Goal: Information Seeking & Learning: Check status

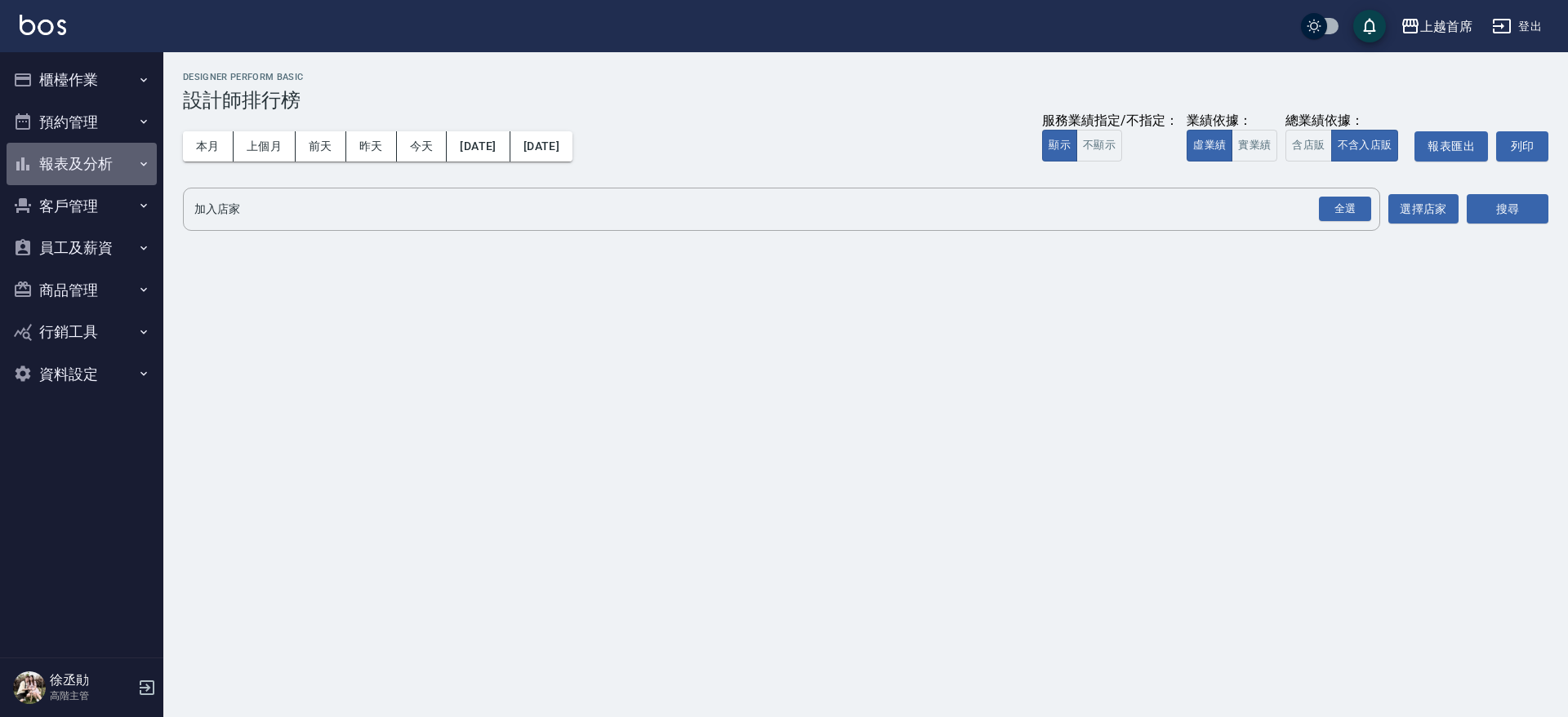
click at [132, 156] on button "報表及分析" at bounding box center [82, 163] width 151 height 42
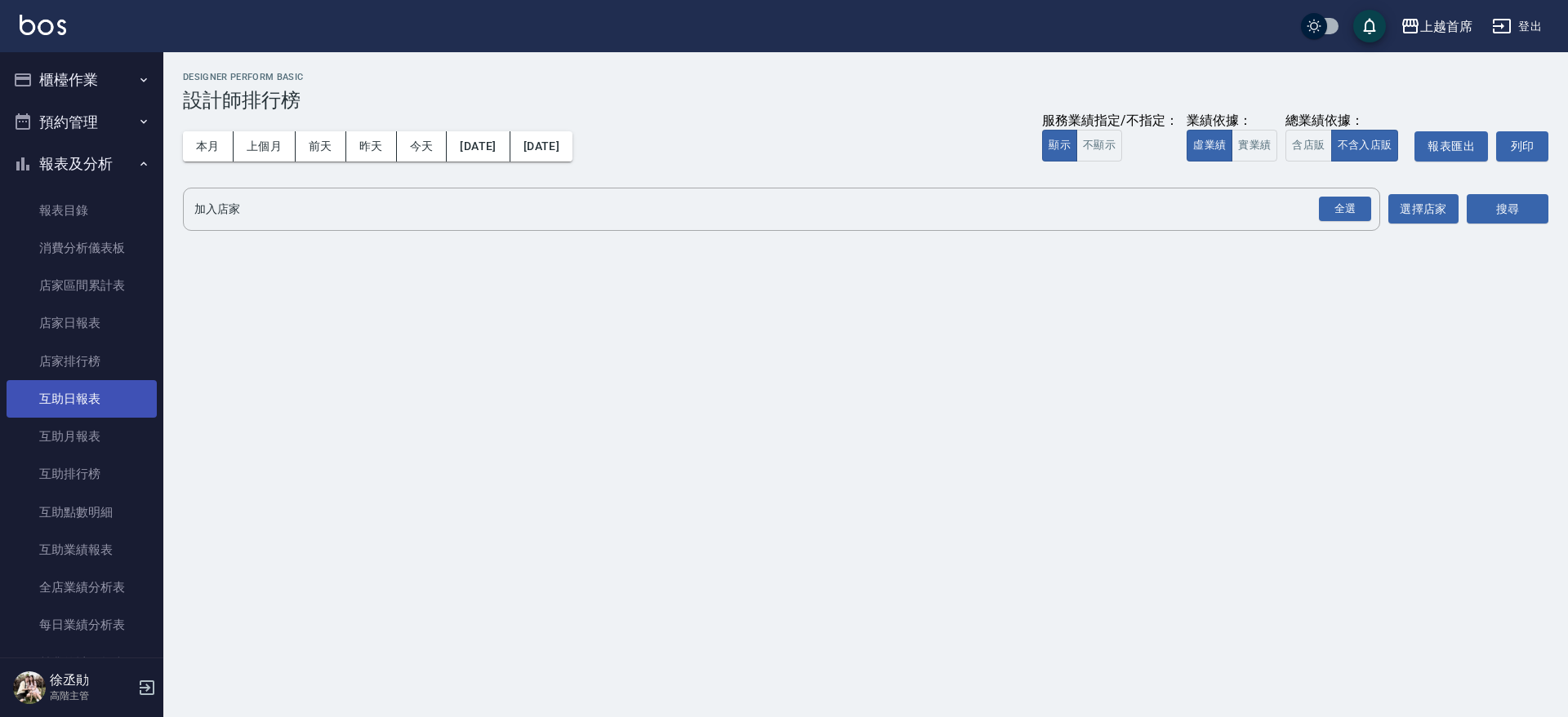
click at [77, 397] on link "互助日報表" at bounding box center [82, 399] width 151 height 37
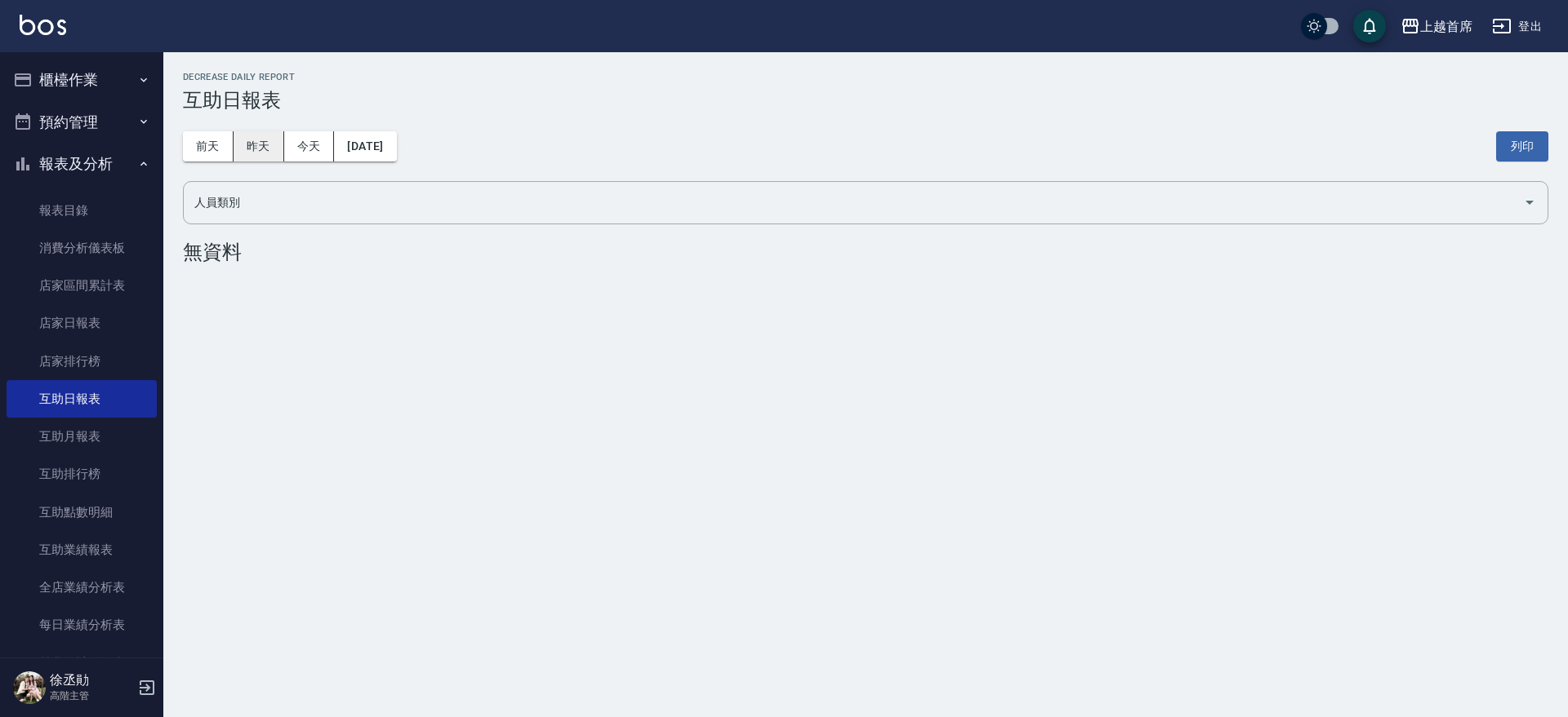
click at [264, 143] on button "昨天" at bounding box center [259, 146] width 51 height 30
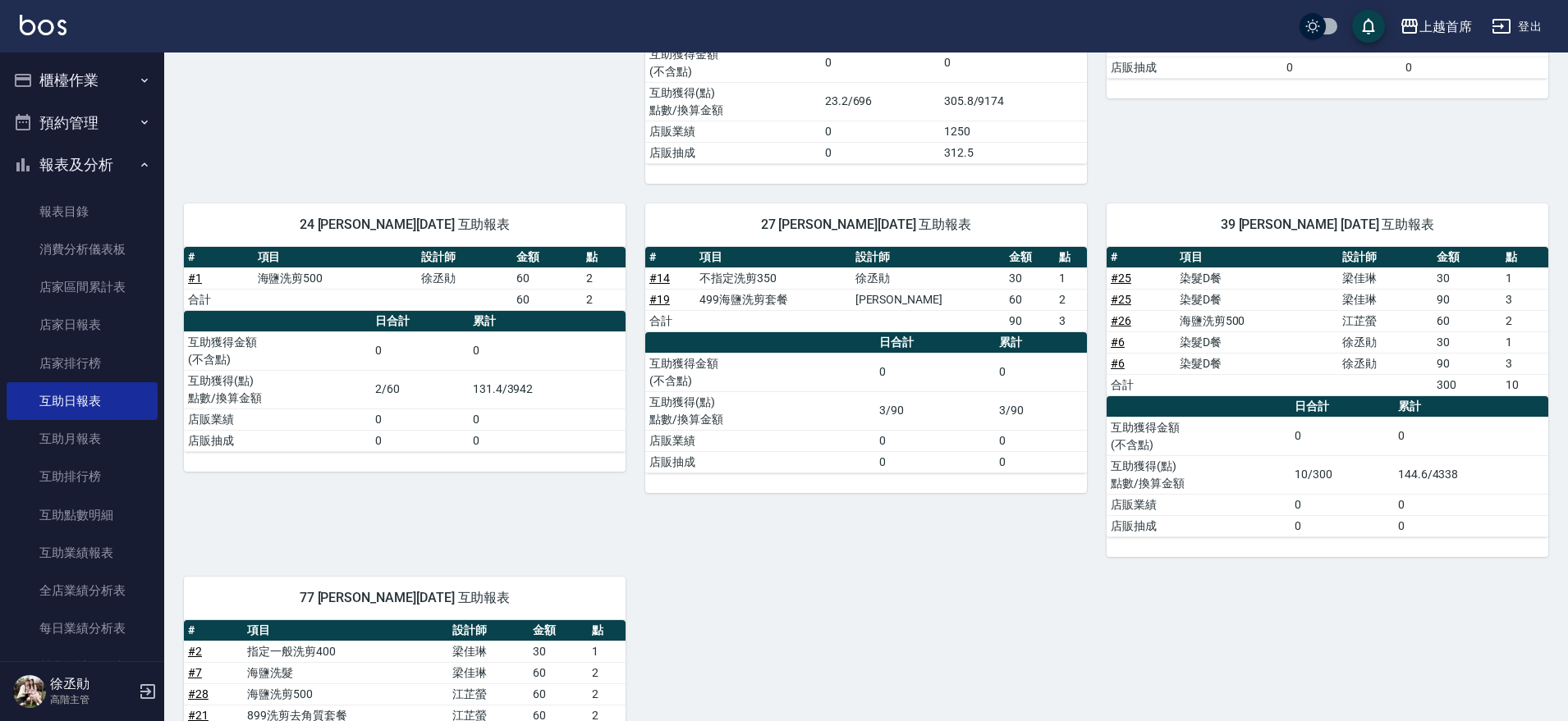
scroll to position [513, 0]
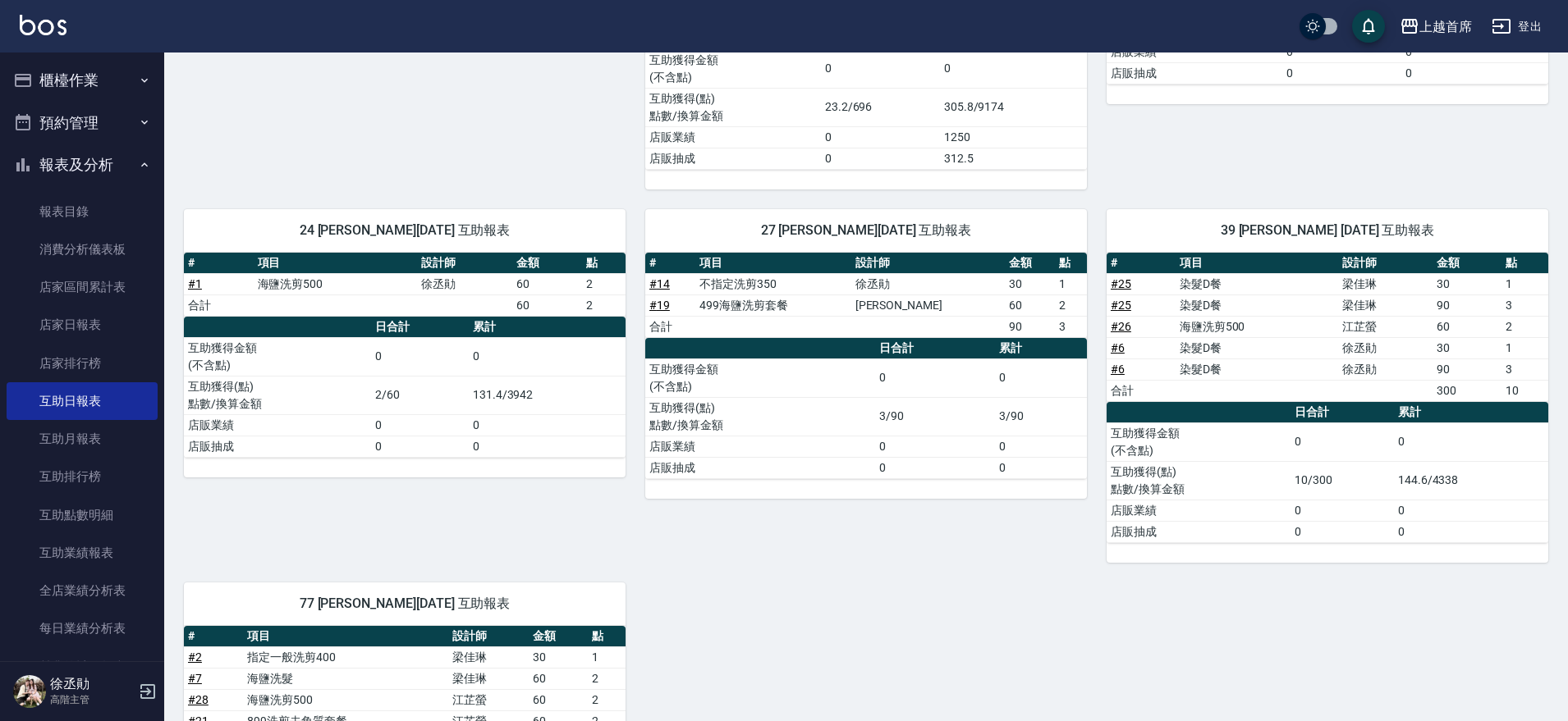
click at [758, 633] on div "5 Molly[PERSON_NAME] [PERSON_NAME] [DATE] 互助報表 # 項目 設計師 金額 點 # 13 防曬噴霧 250x1 25…" at bounding box center [856, 323] width 1384 height 1227
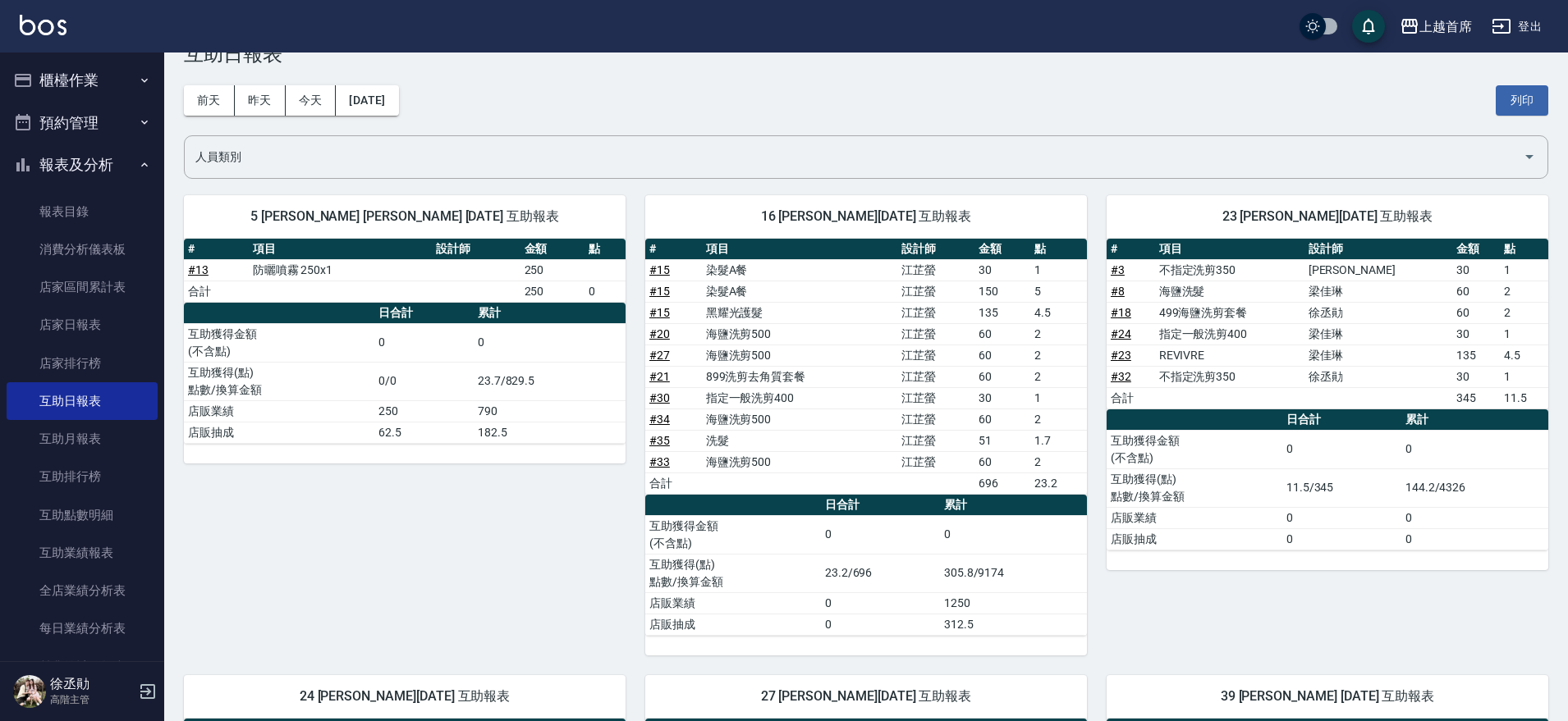
scroll to position [0, 0]
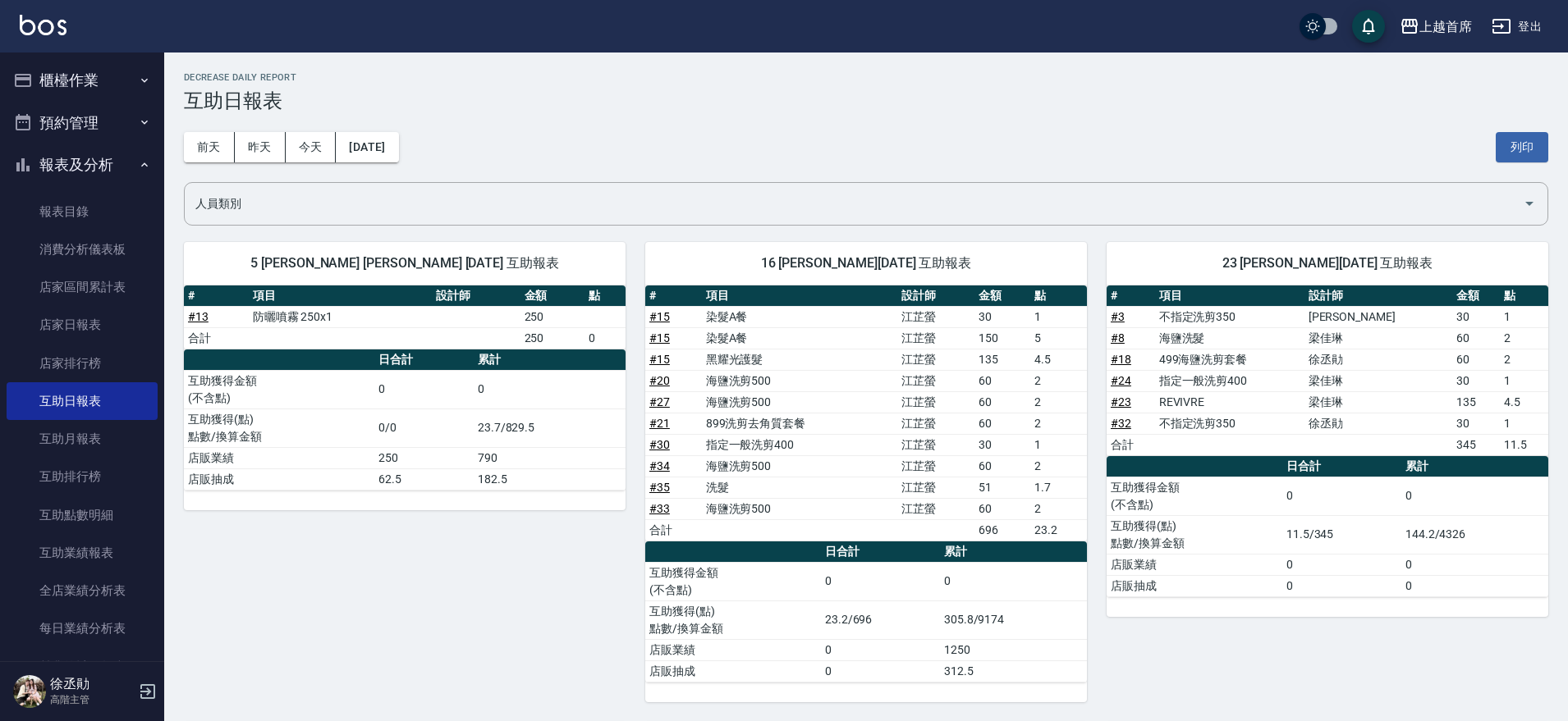
click at [70, 117] on button "預約管理" at bounding box center [83, 123] width 151 height 43
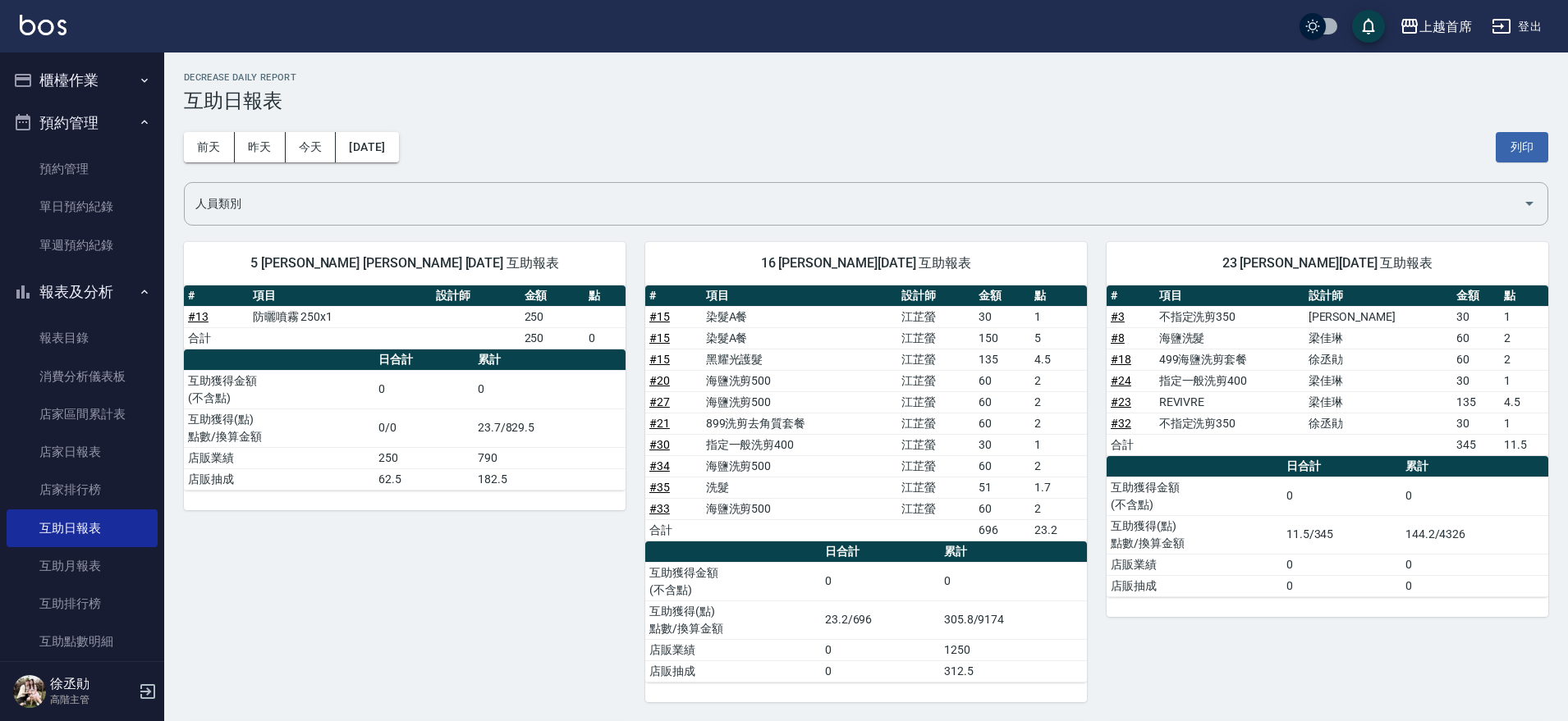
click at [68, 114] on button "預約管理" at bounding box center [83, 123] width 151 height 43
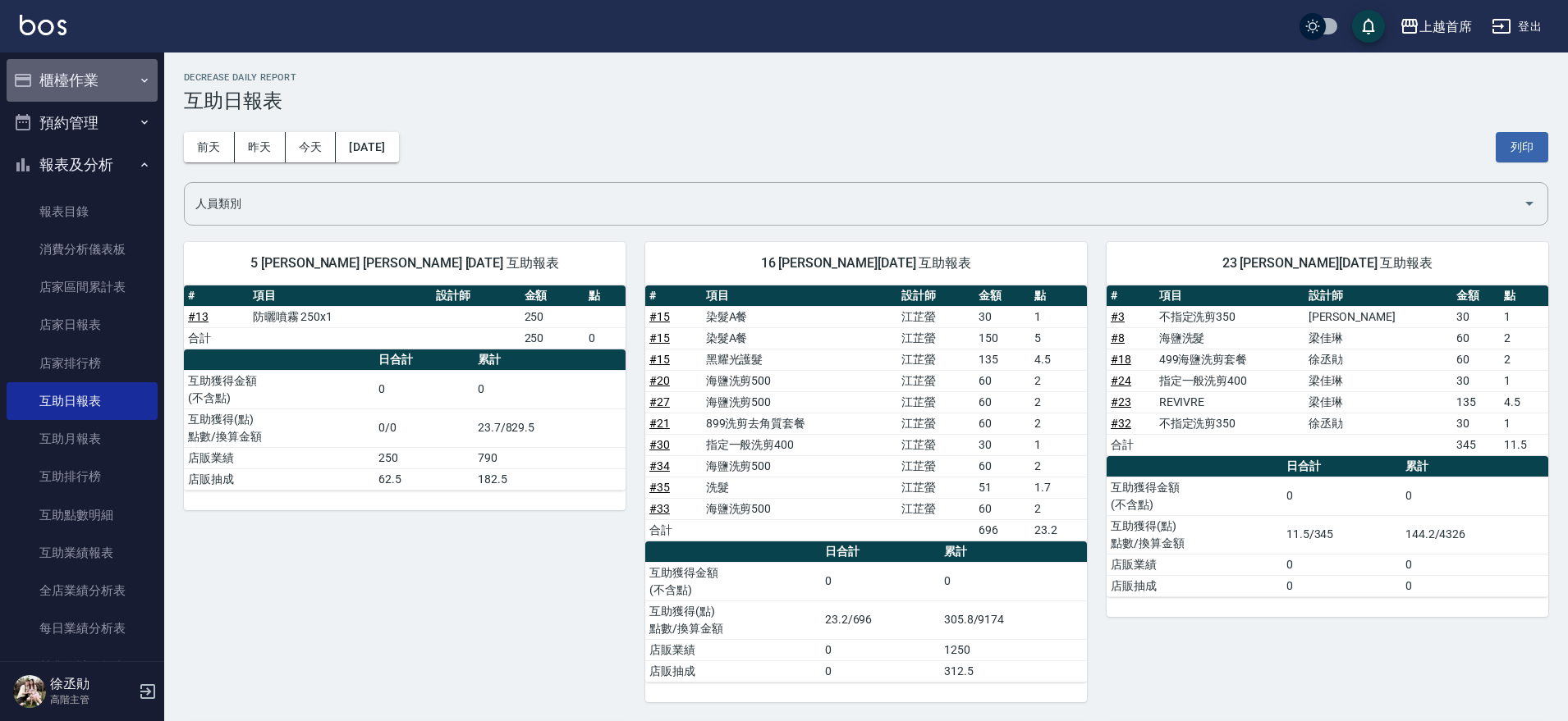
click at [96, 66] on button "櫃檯作業" at bounding box center [83, 80] width 151 height 43
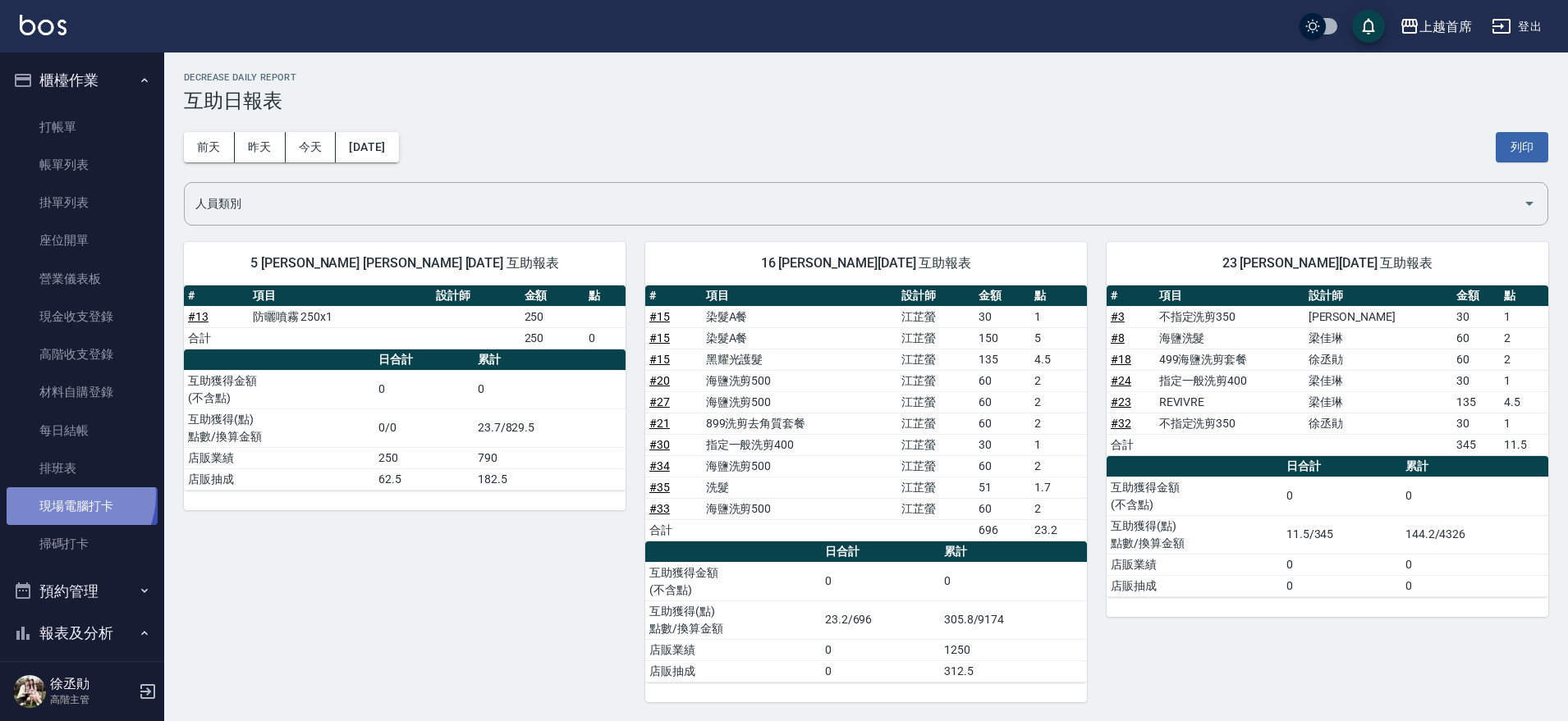
click at [64, 495] on link "現場電腦打卡" at bounding box center [83, 505] width 151 height 37
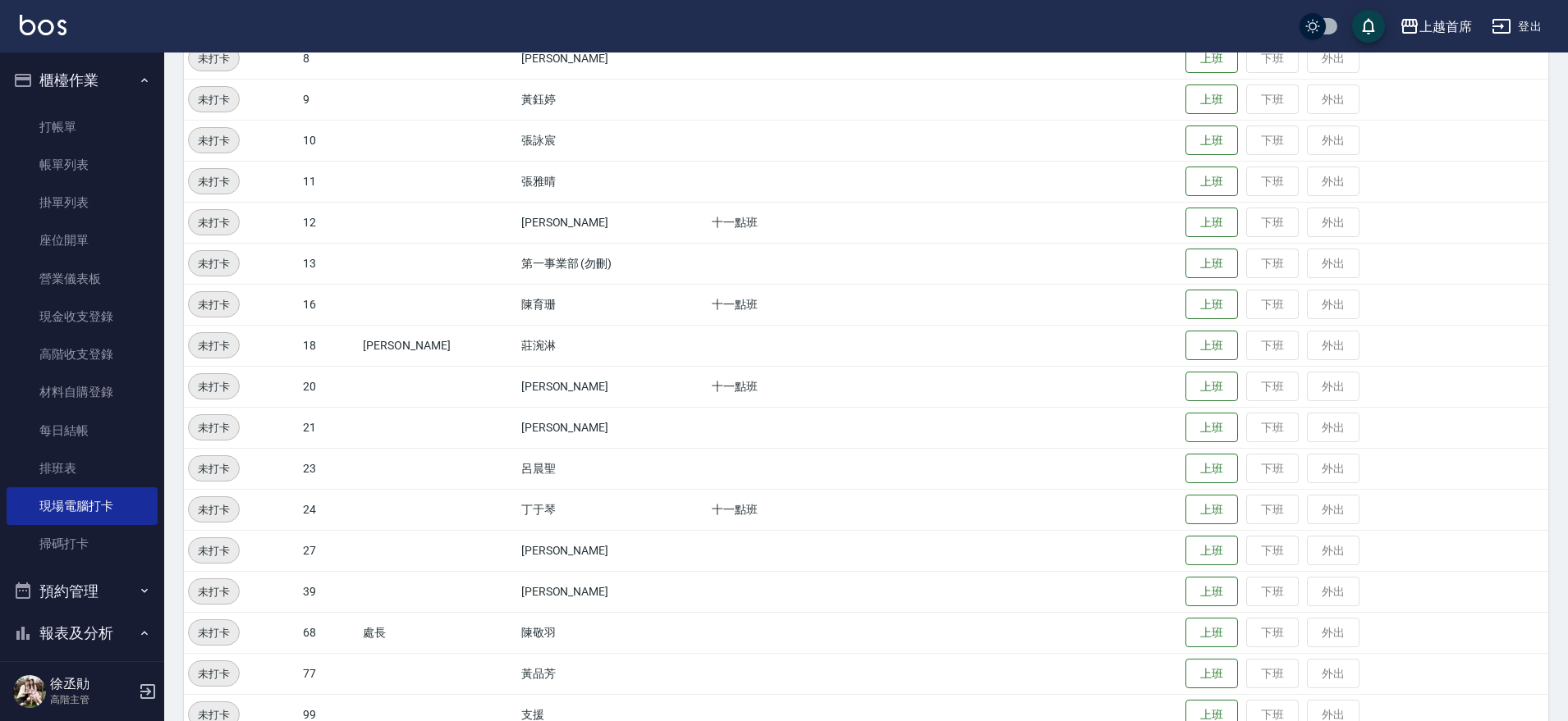
scroll to position [508, 0]
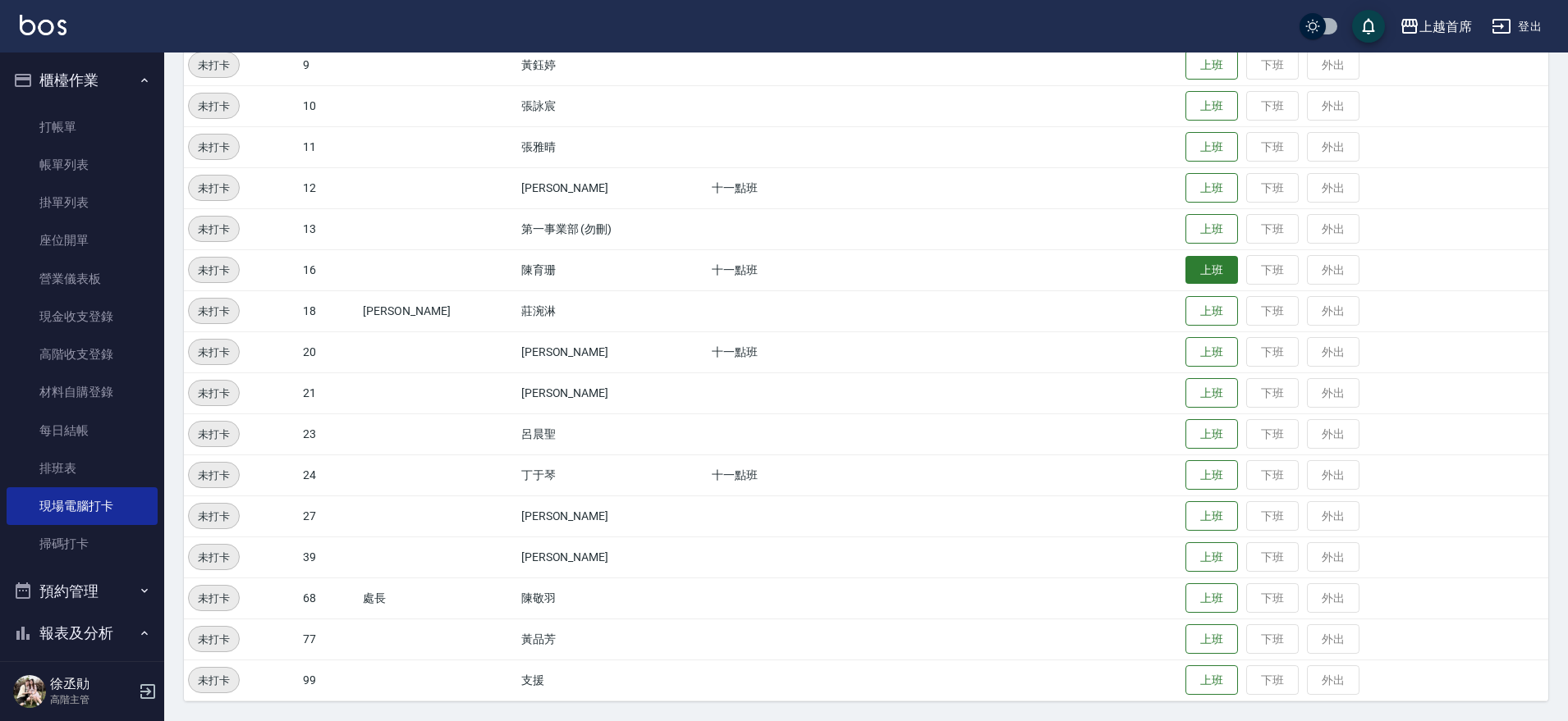
click at [1187, 269] on button "上班" at bounding box center [1212, 270] width 52 height 29
click at [1192, 511] on button "上班" at bounding box center [1212, 516] width 52 height 29
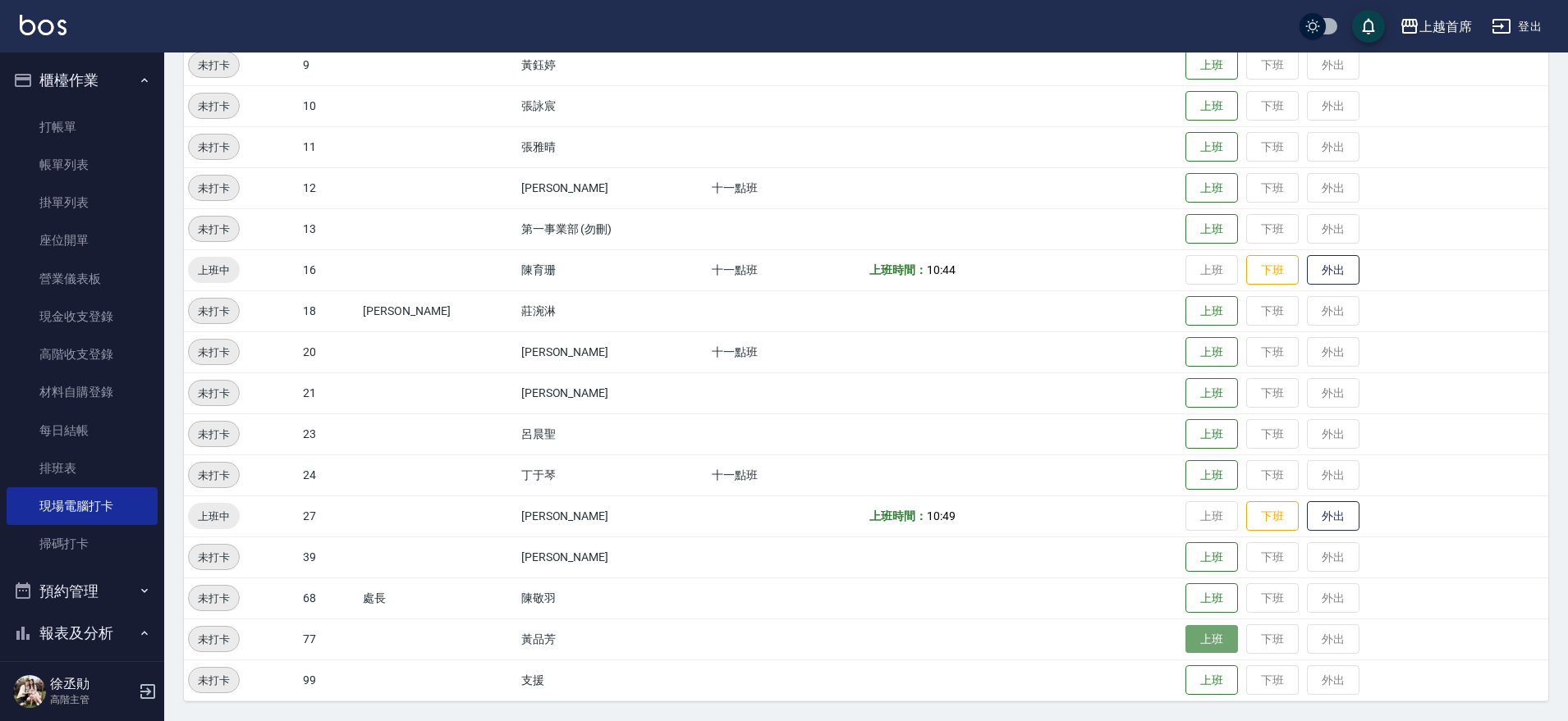
click at [1211, 639] on button "上班" at bounding box center [1212, 639] width 52 height 29
click at [1205, 553] on button "上班" at bounding box center [1212, 557] width 52 height 29
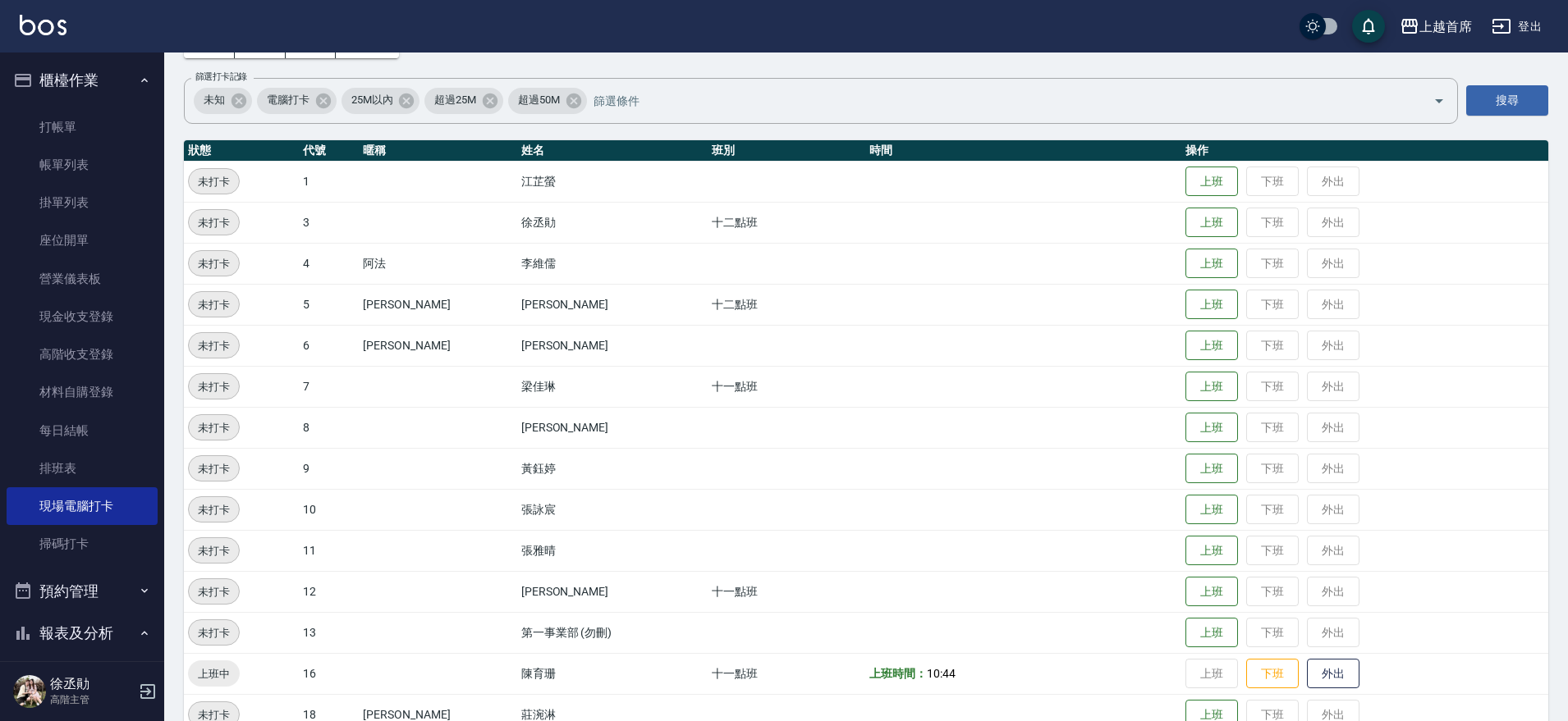
scroll to position [97, 0]
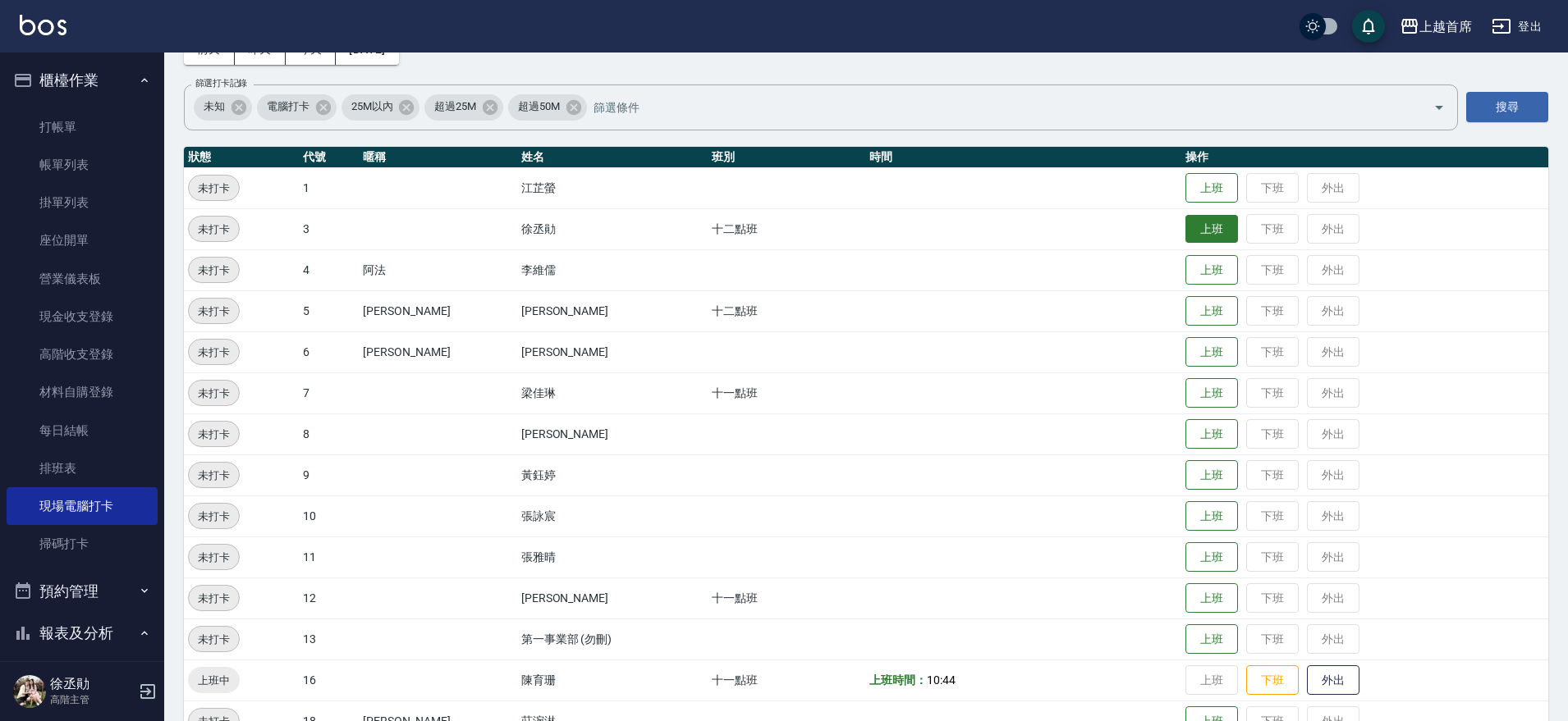
click at [1210, 224] on button "上班" at bounding box center [1212, 229] width 52 height 29
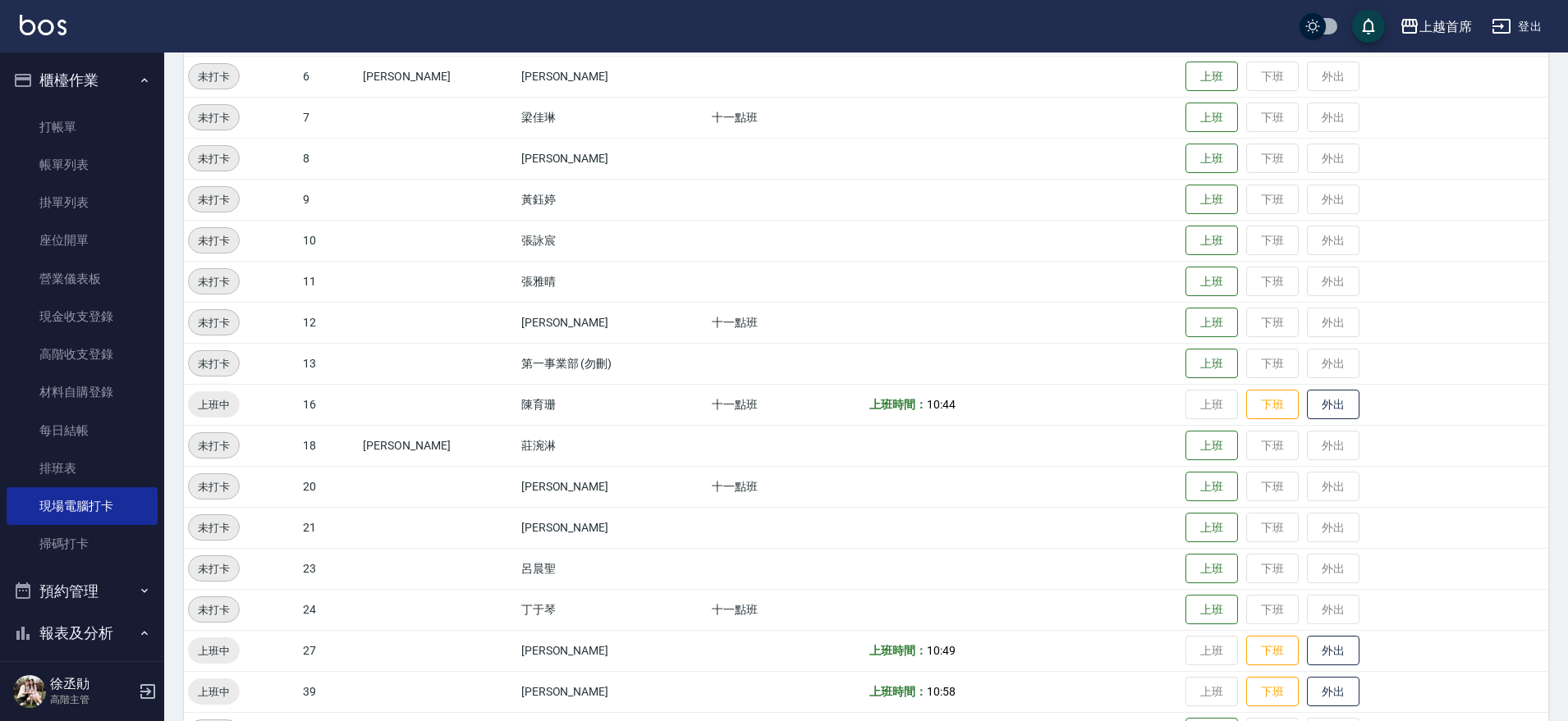
scroll to position [508, 0]
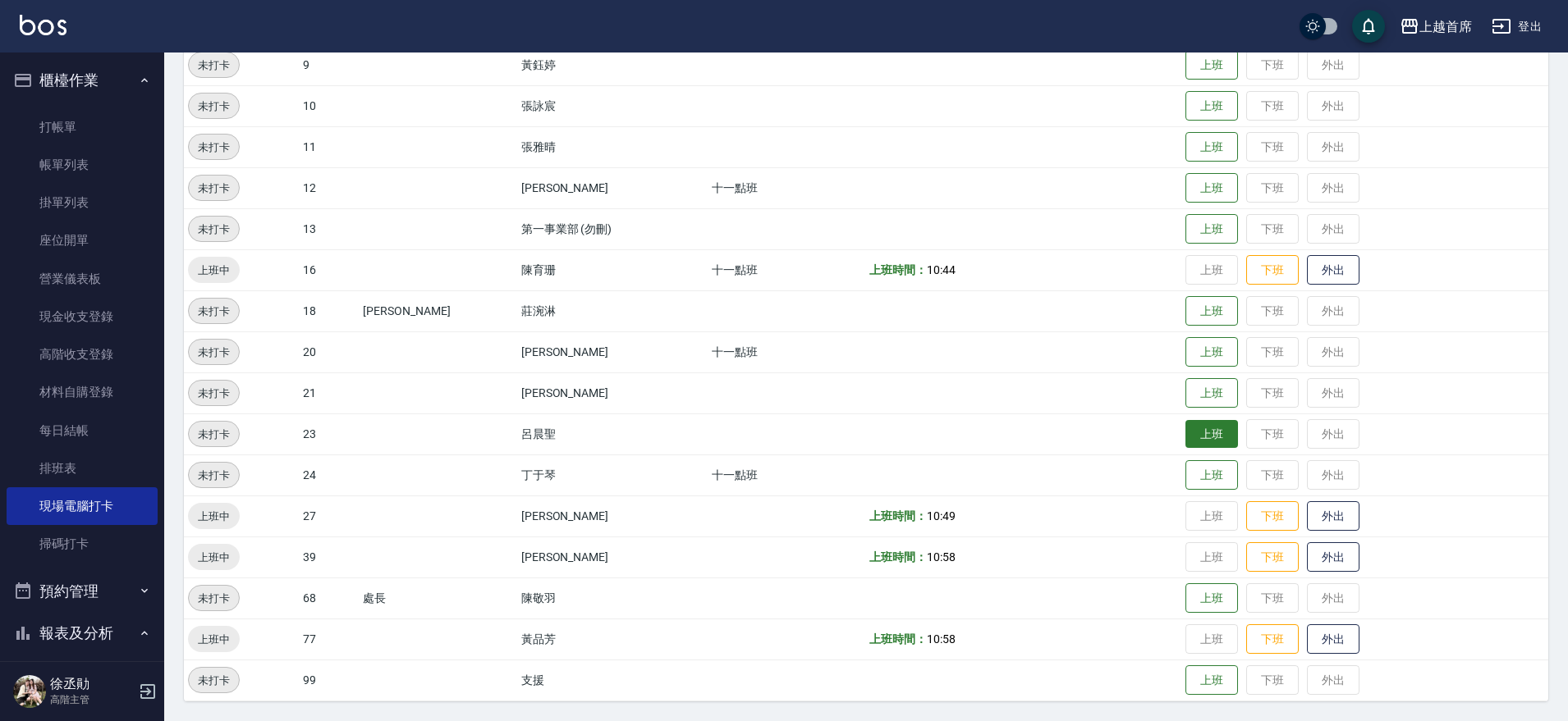
click at [1209, 424] on button "上班" at bounding box center [1212, 434] width 52 height 29
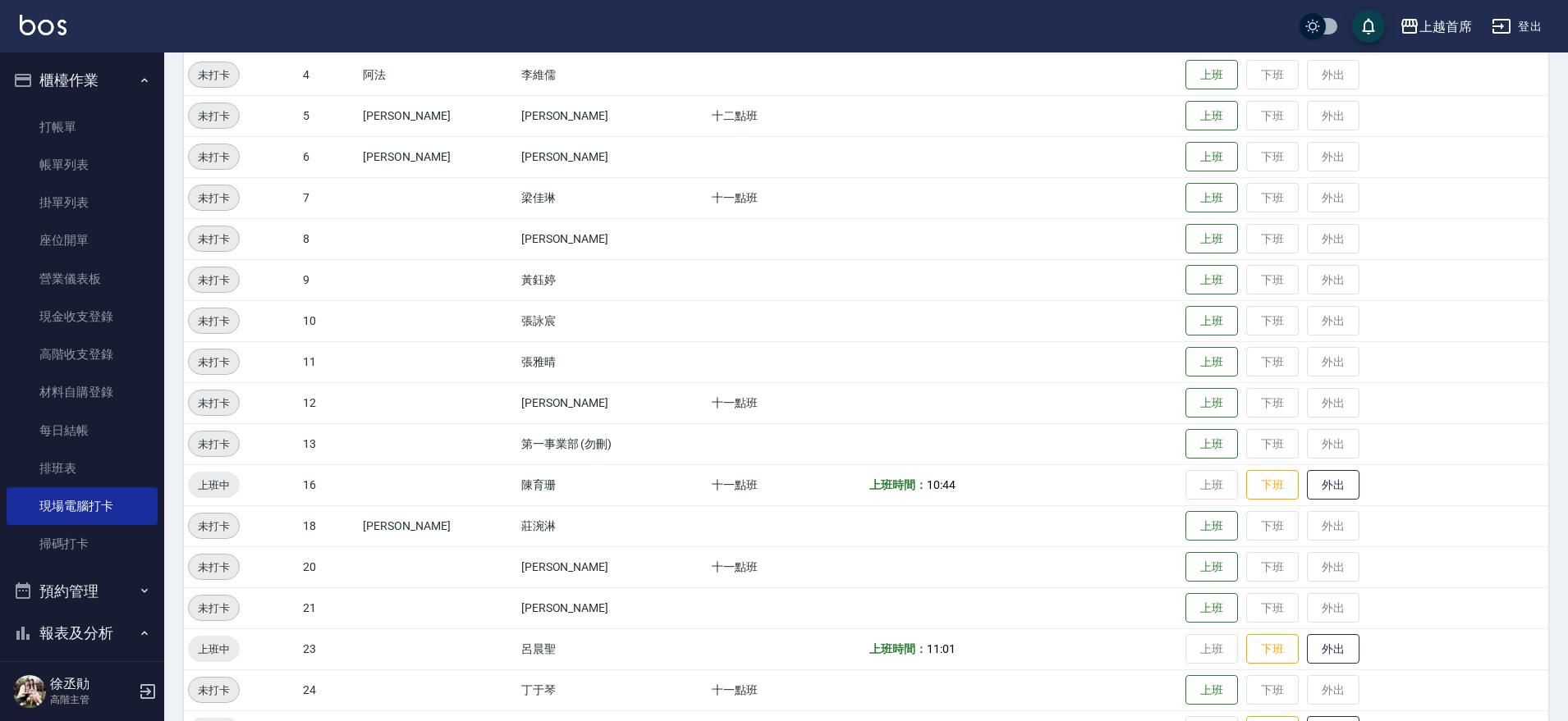
scroll to position [205, 0]
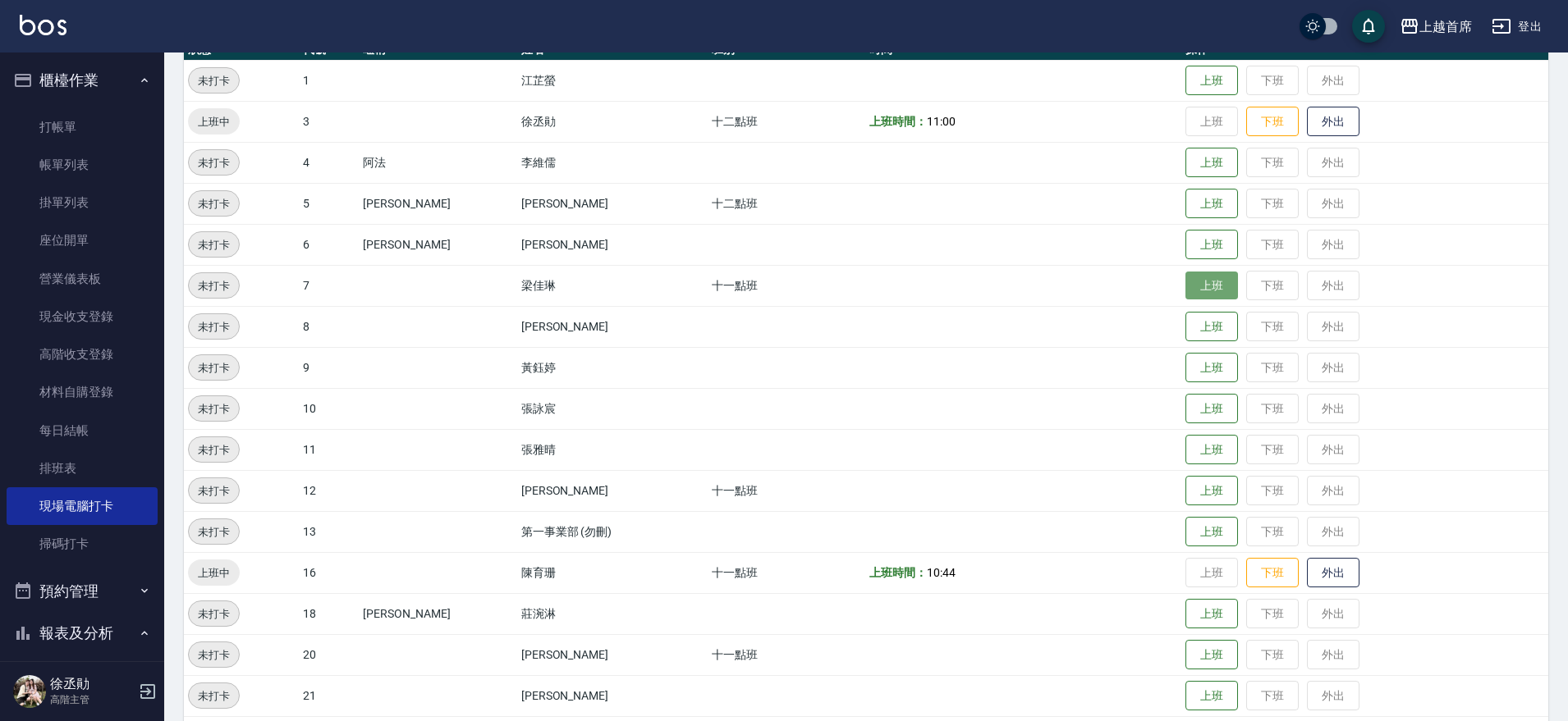
click at [1193, 281] on button "上班" at bounding box center [1212, 285] width 52 height 29
click at [1186, 210] on button "上班" at bounding box center [1212, 204] width 52 height 29
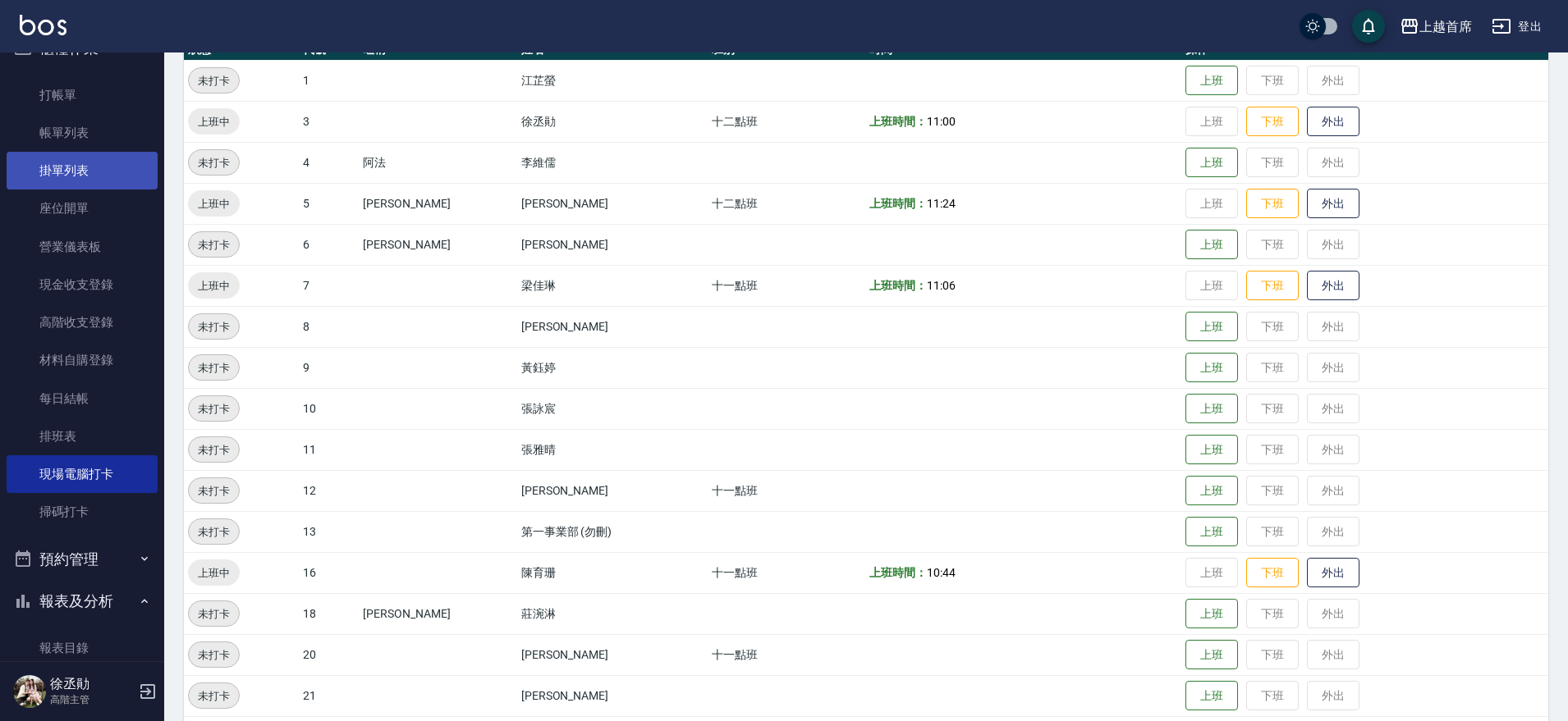
scroll to position [0, 0]
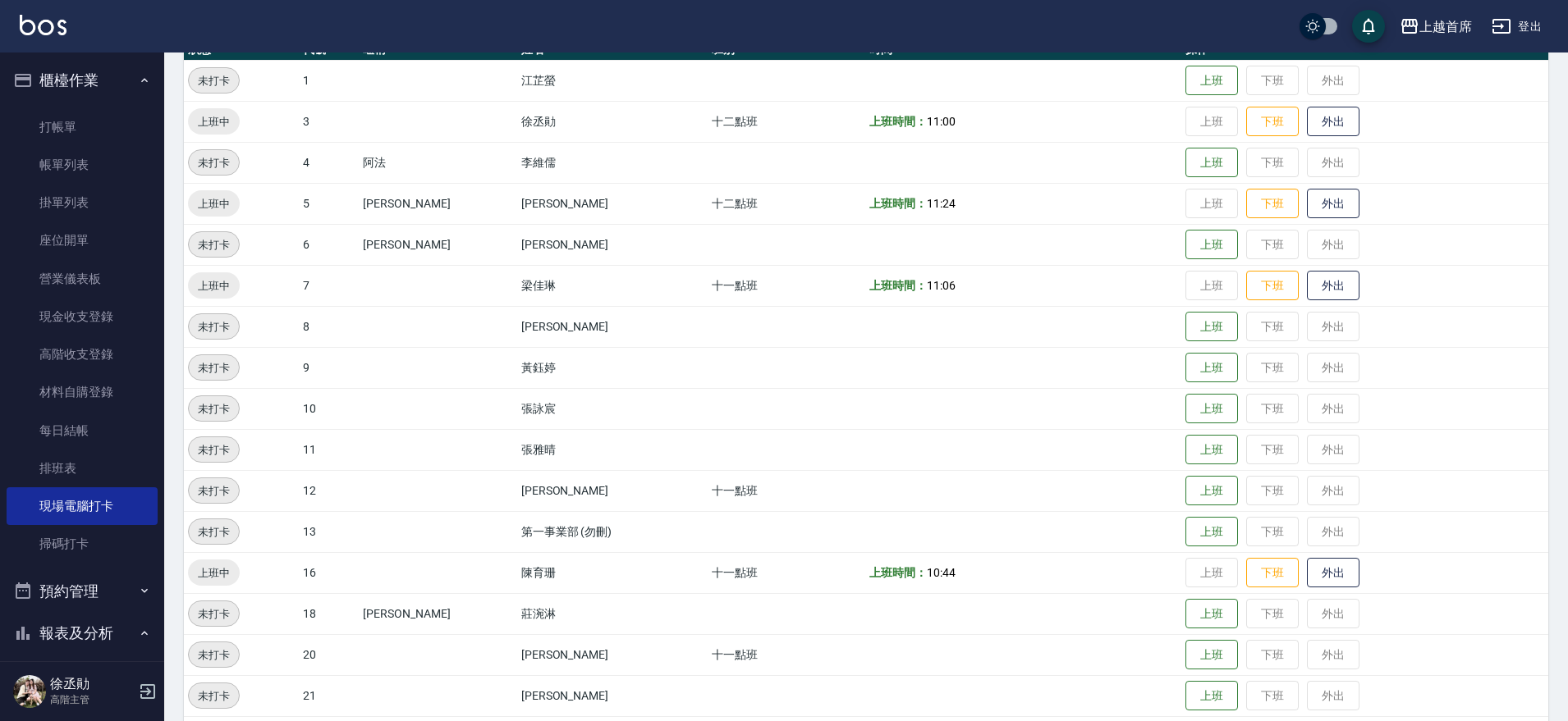
click at [117, 70] on button "櫃檯作業" at bounding box center [83, 80] width 151 height 43
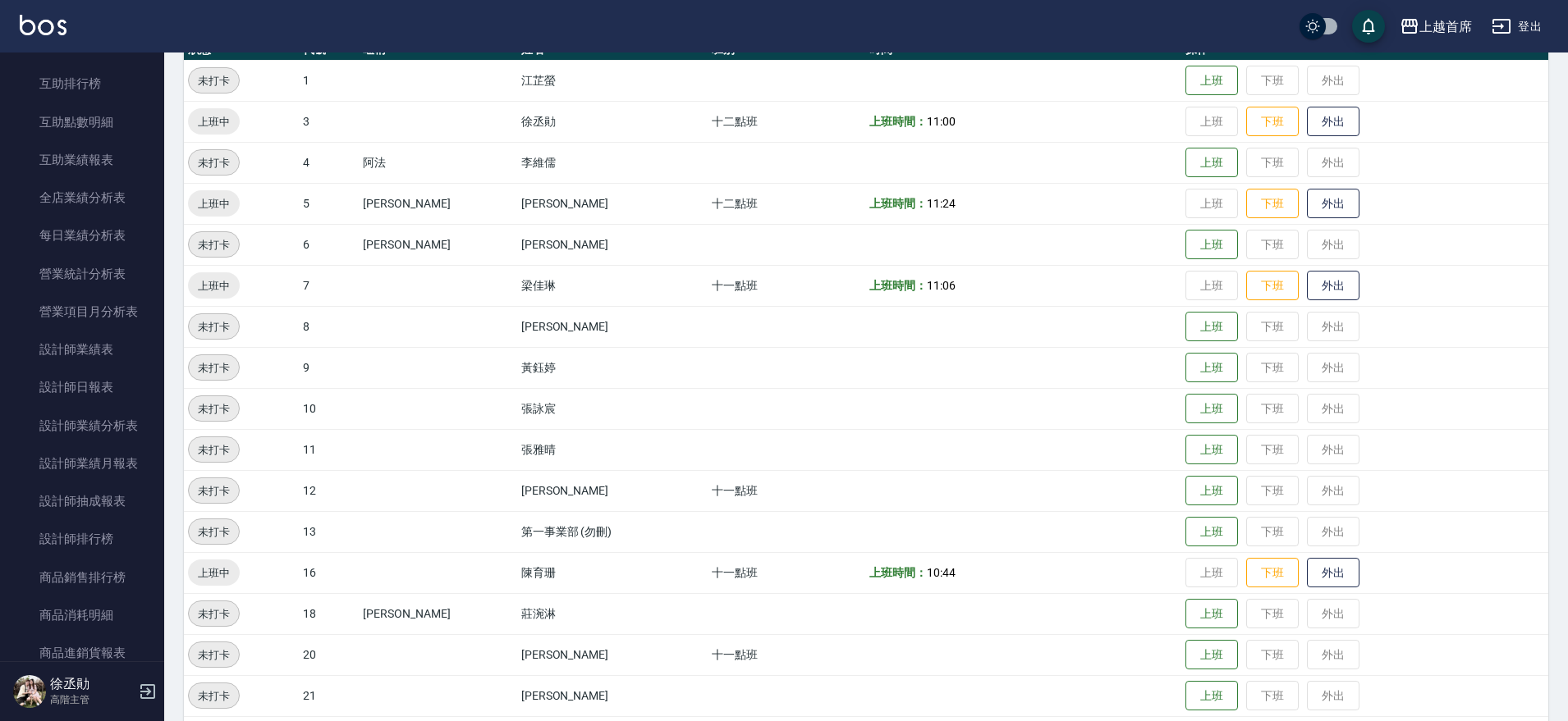
scroll to position [616, 0]
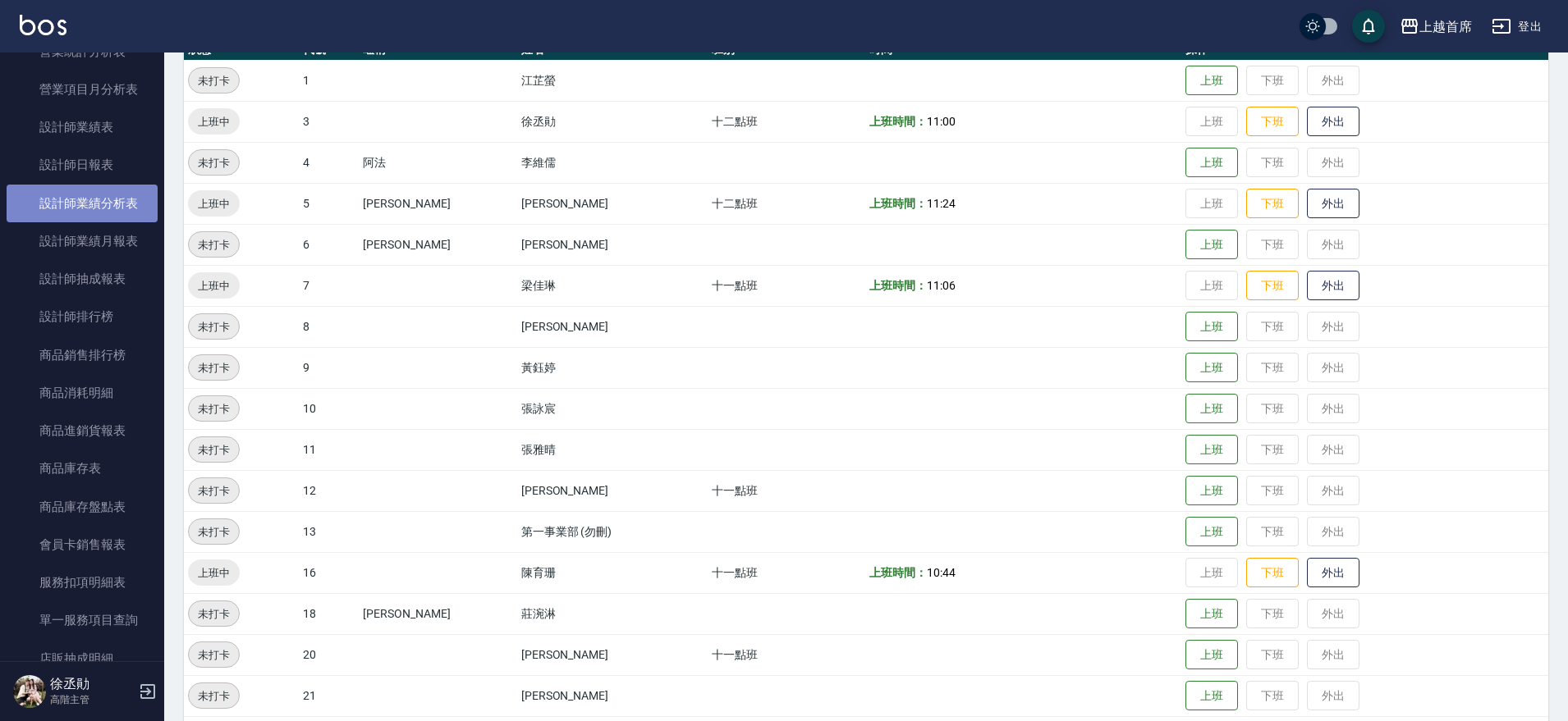
drag, startPoint x: 128, startPoint y: 184, endPoint x: 95, endPoint y: 172, distance: 35.1
click at [127, 184] on link "設計師業績分析表" at bounding box center [83, 203] width 151 height 37
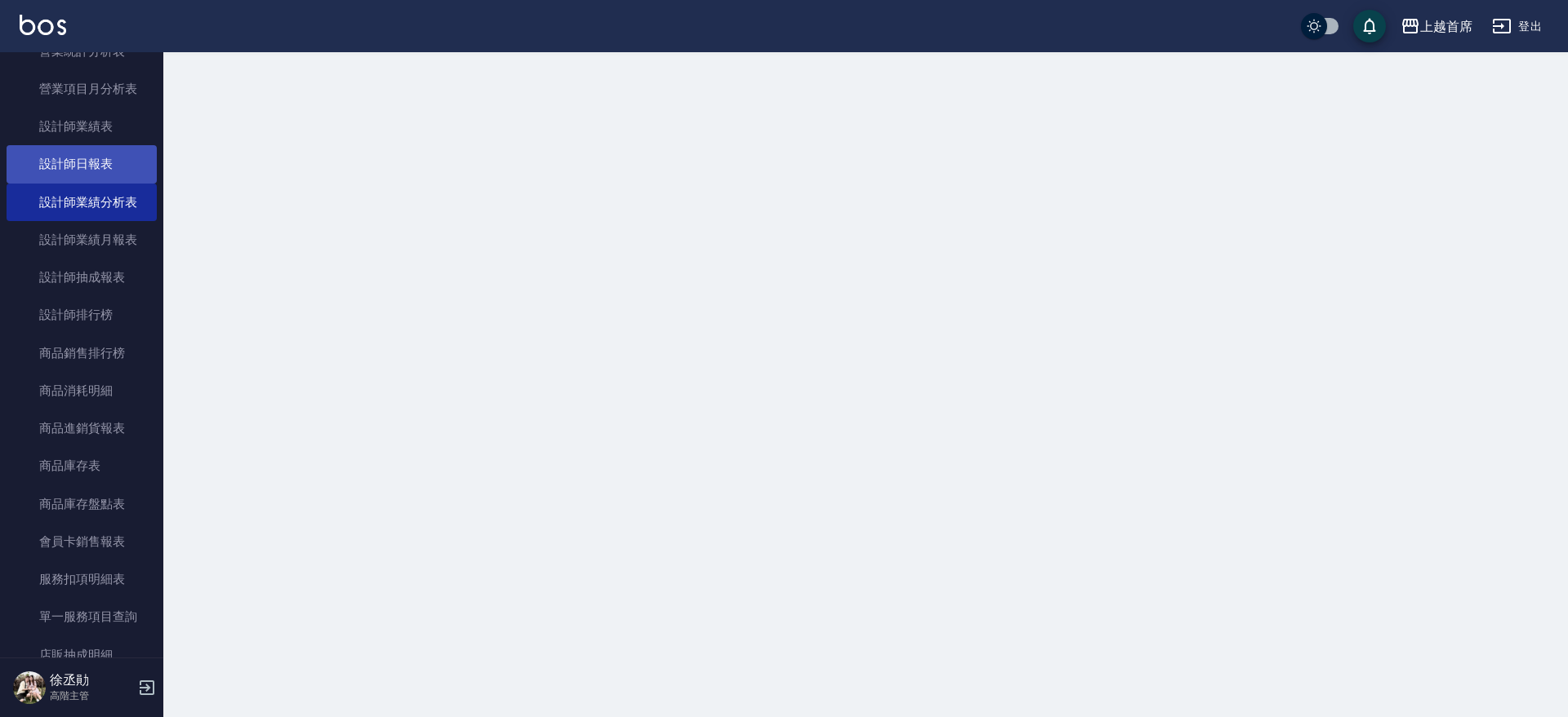
click at [94, 170] on link "設計師日報表" at bounding box center [82, 163] width 151 height 37
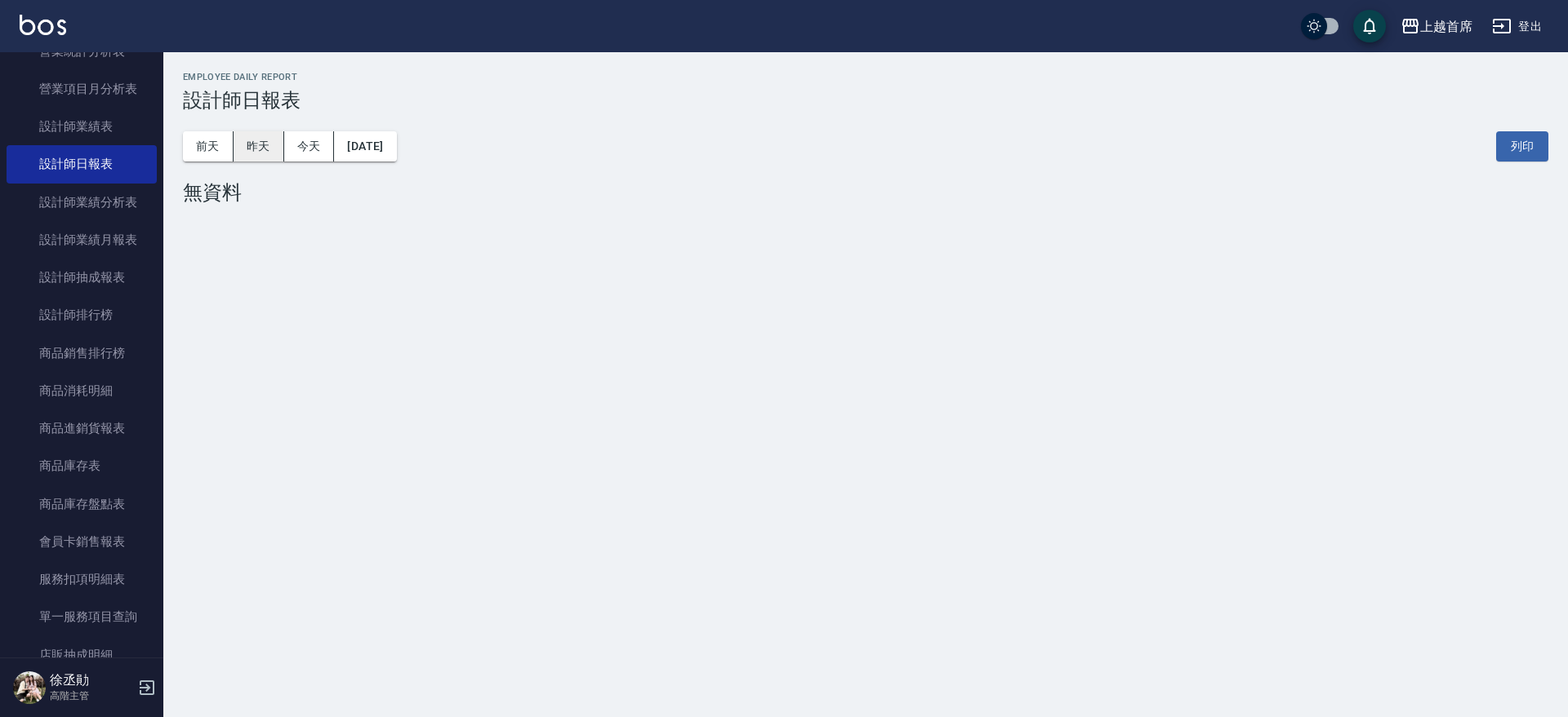
click at [247, 146] on button "昨天" at bounding box center [259, 146] width 51 height 30
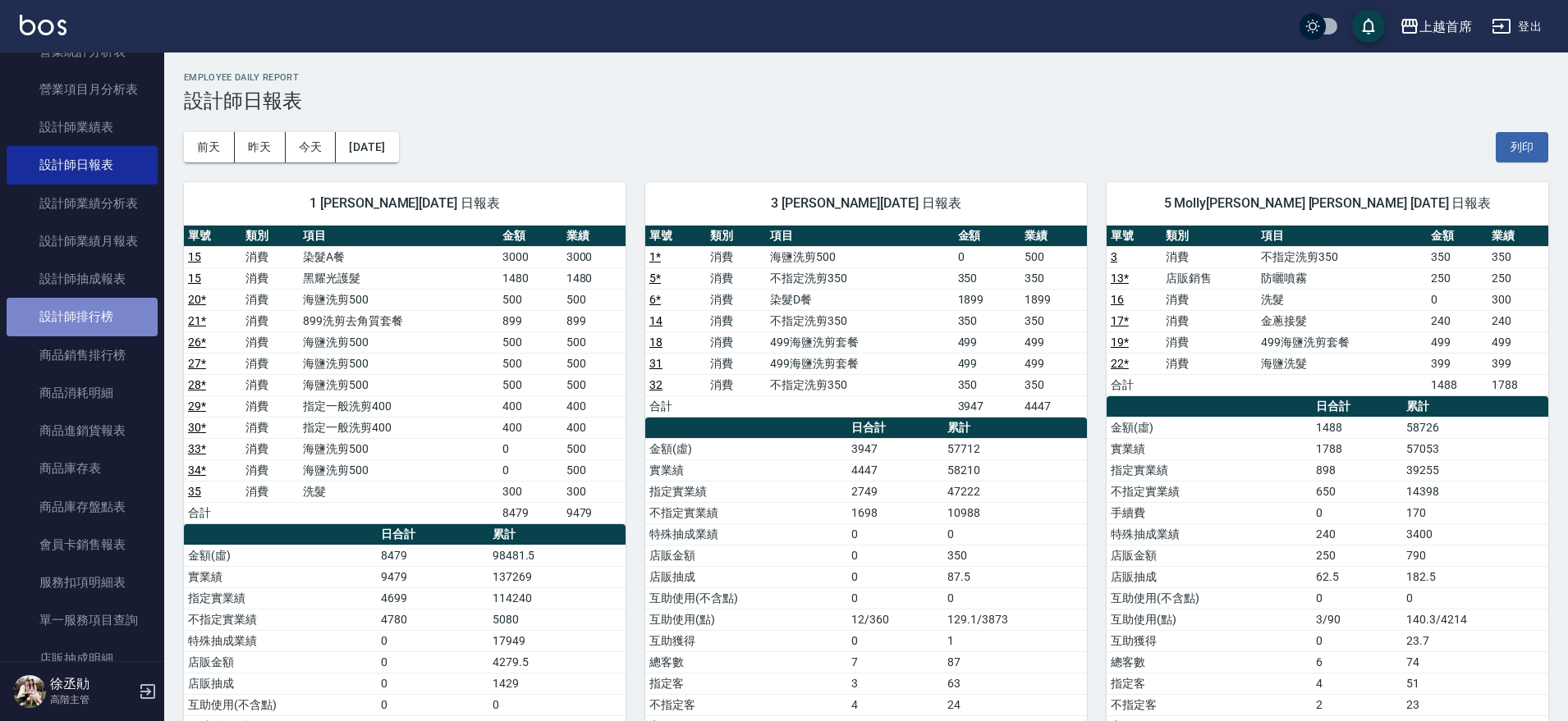
click at [83, 319] on link "設計師排行榜" at bounding box center [83, 317] width 151 height 37
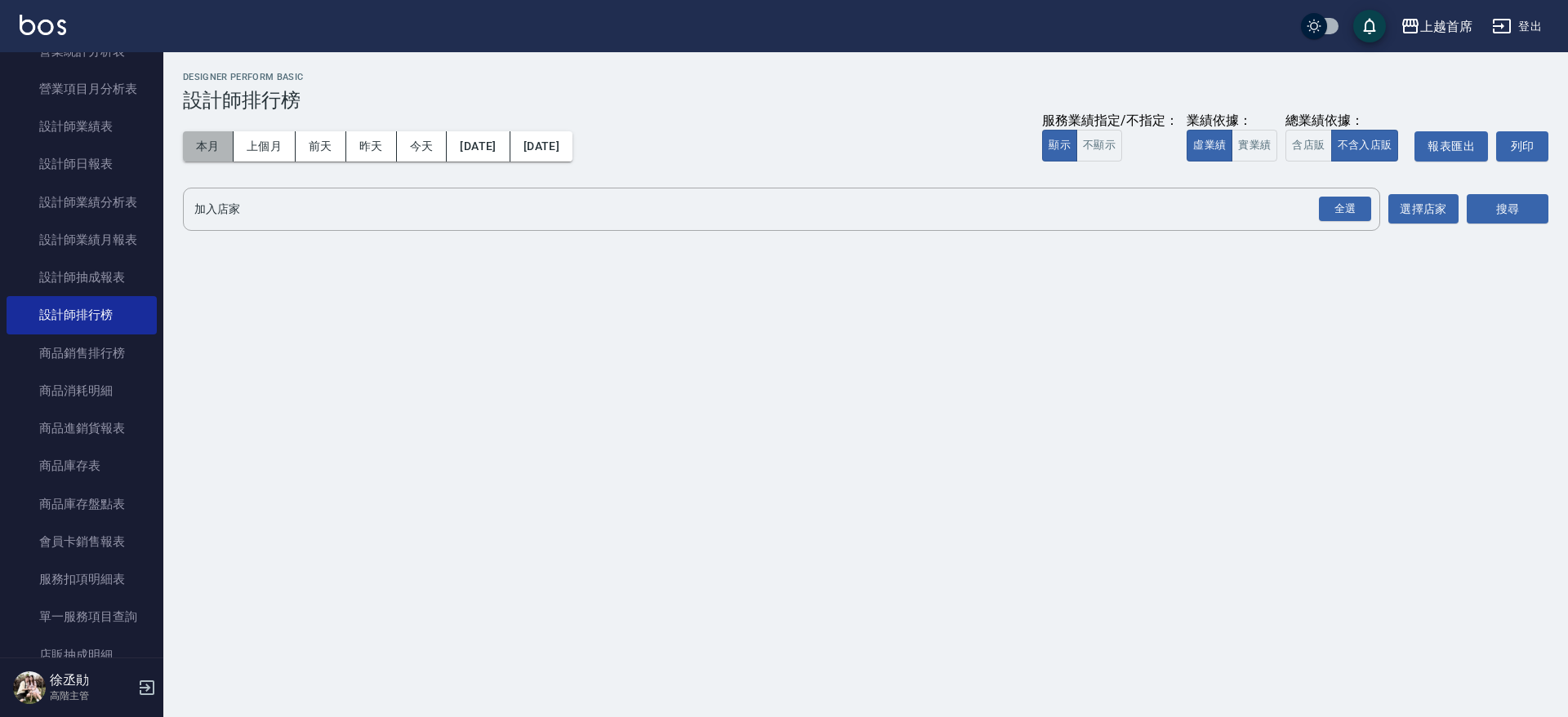
click at [215, 144] on button "本月" at bounding box center [208, 146] width 51 height 30
click at [1248, 146] on button "實業績" at bounding box center [1254, 145] width 46 height 32
click at [1314, 140] on button "含店販" at bounding box center [1308, 145] width 46 height 32
click at [1365, 208] on div "全選" at bounding box center [1345, 208] width 52 height 25
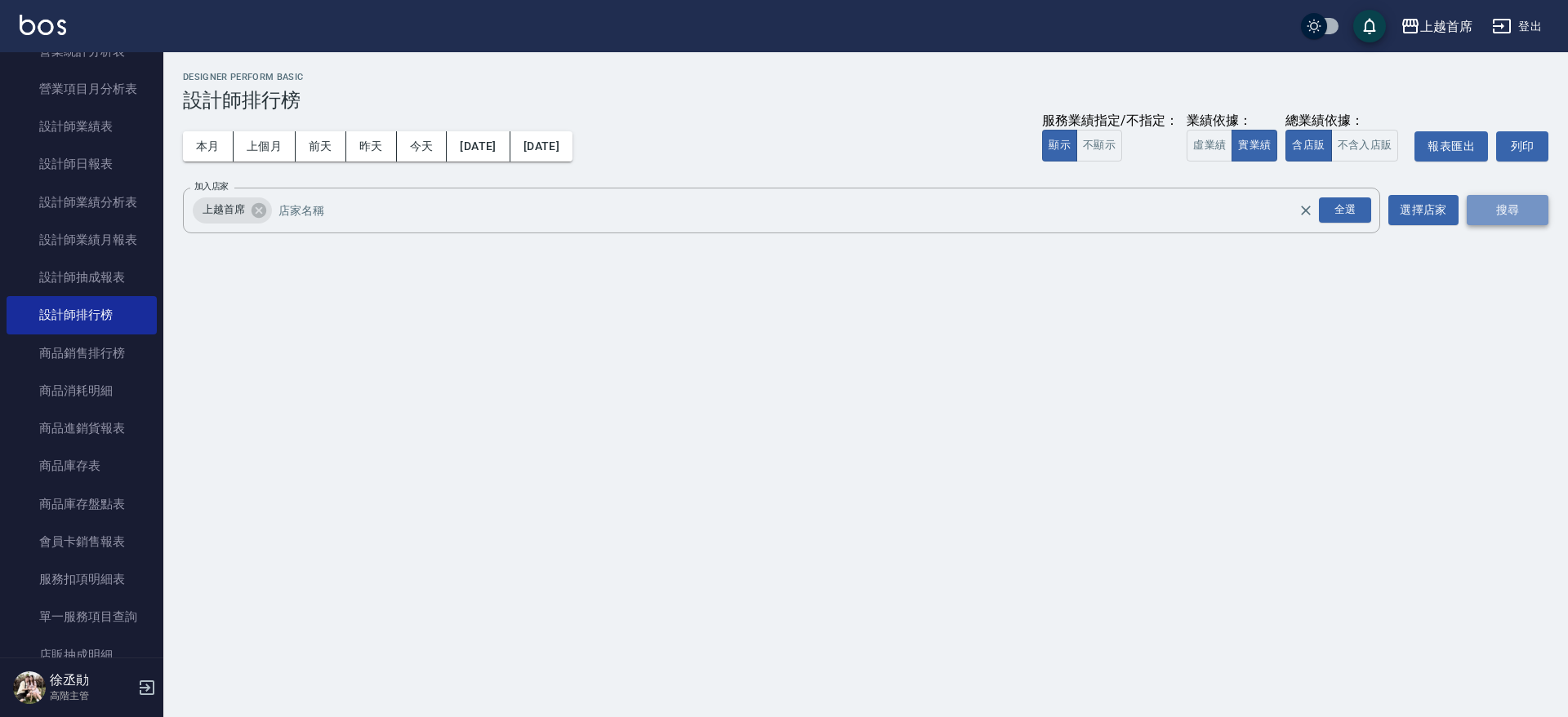
click at [1525, 211] on button "搜尋" at bounding box center [1507, 210] width 81 height 30
